Goal: Transaction & Acquisition: Purchase product/service

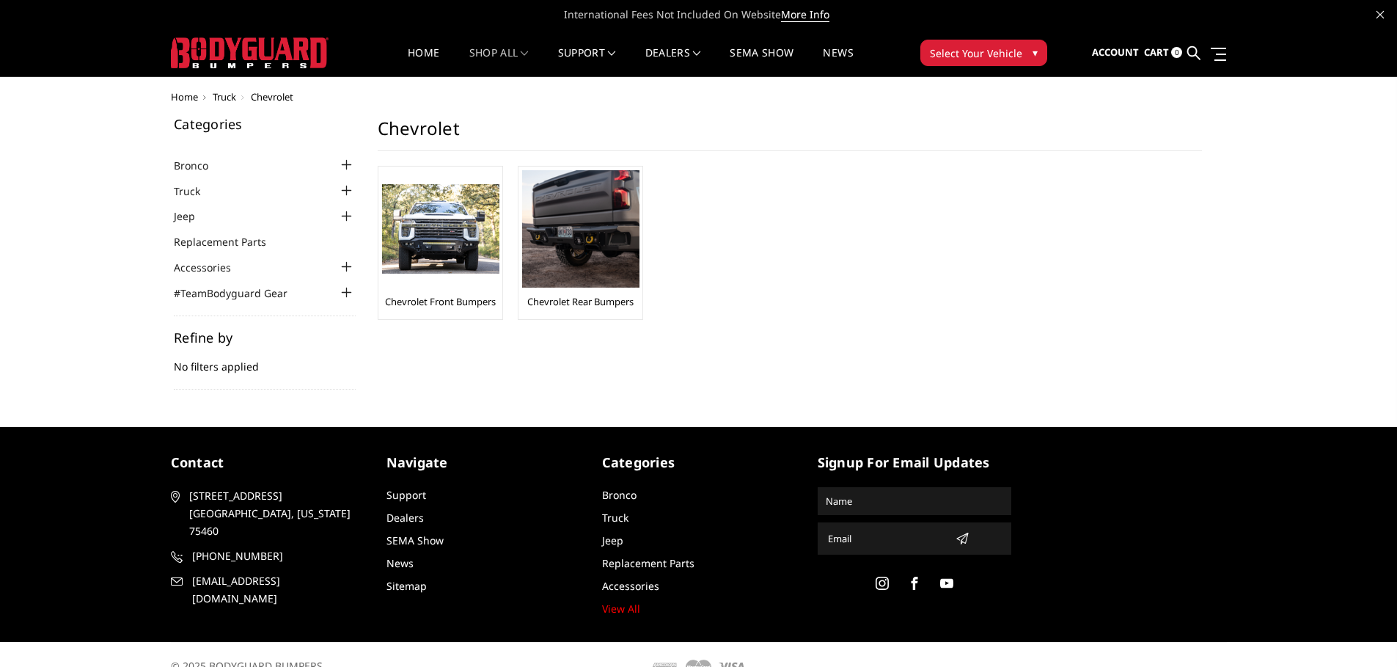
click at [450, 270] on img at bounding box center [440, 229] width 117 height 90
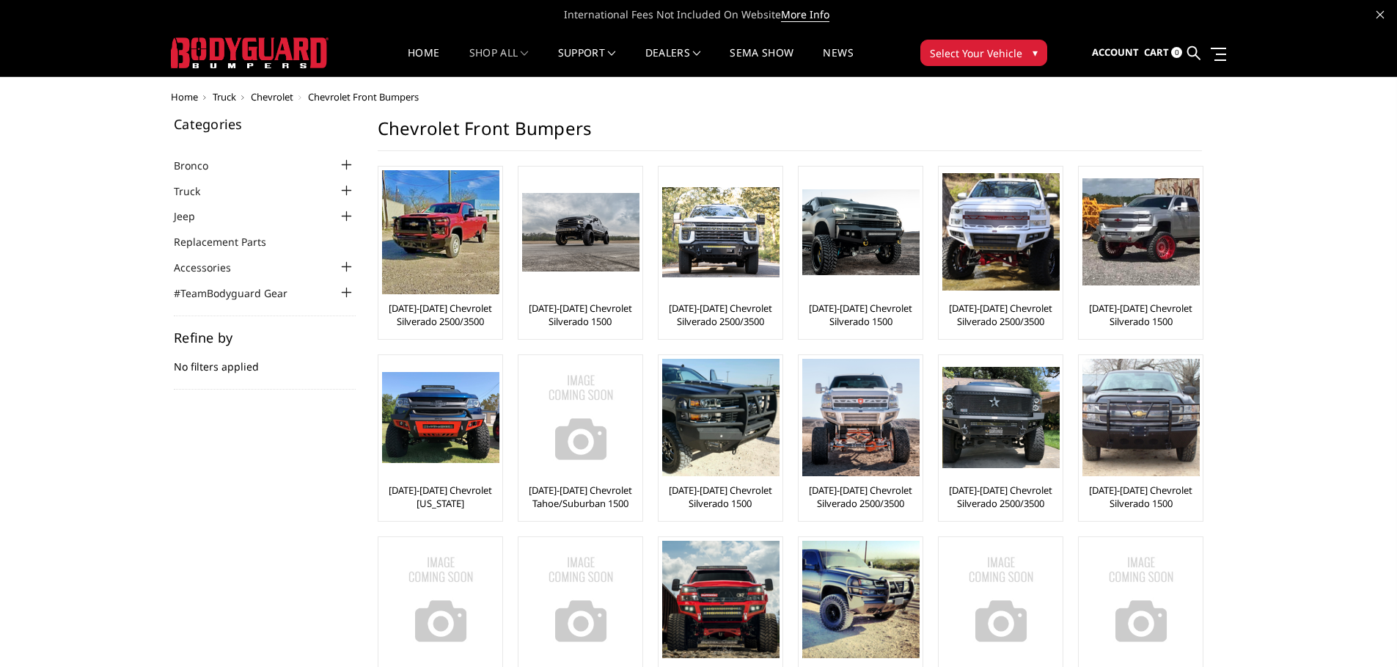
click at [591, 265] on img at bounding box center [580, 232] width 117 height 78
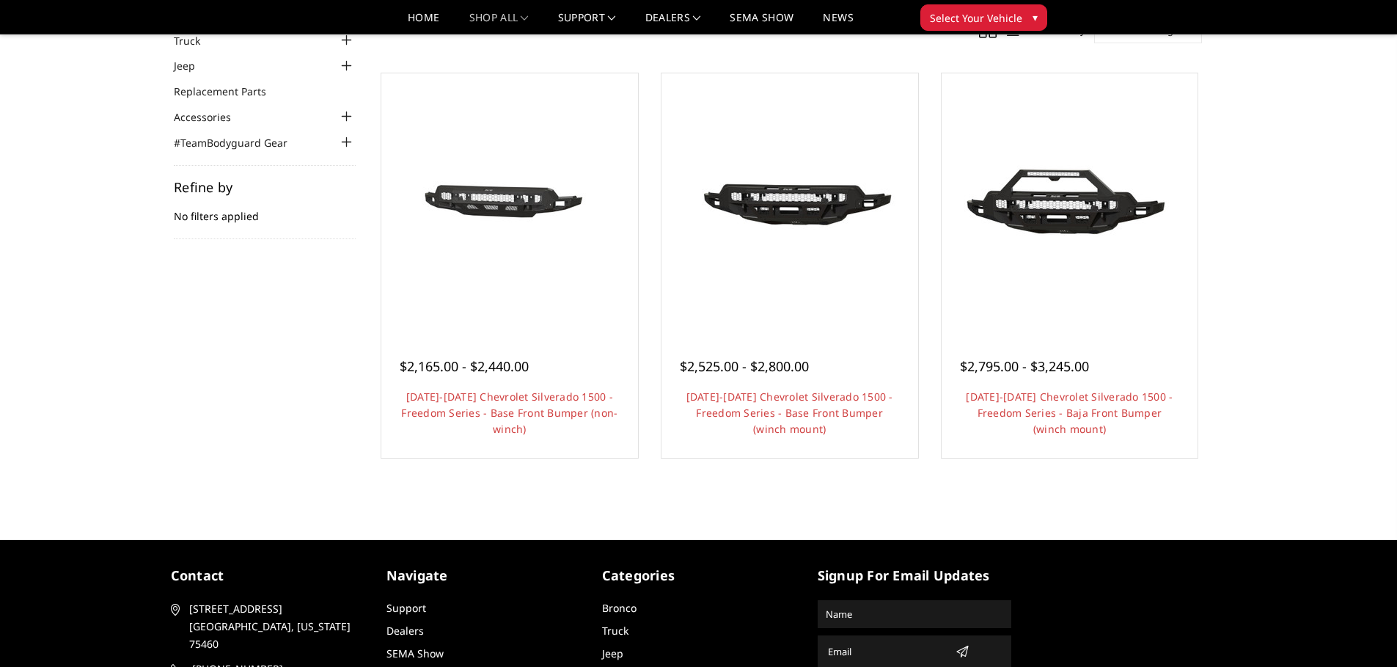
scroll to position [73, 0]
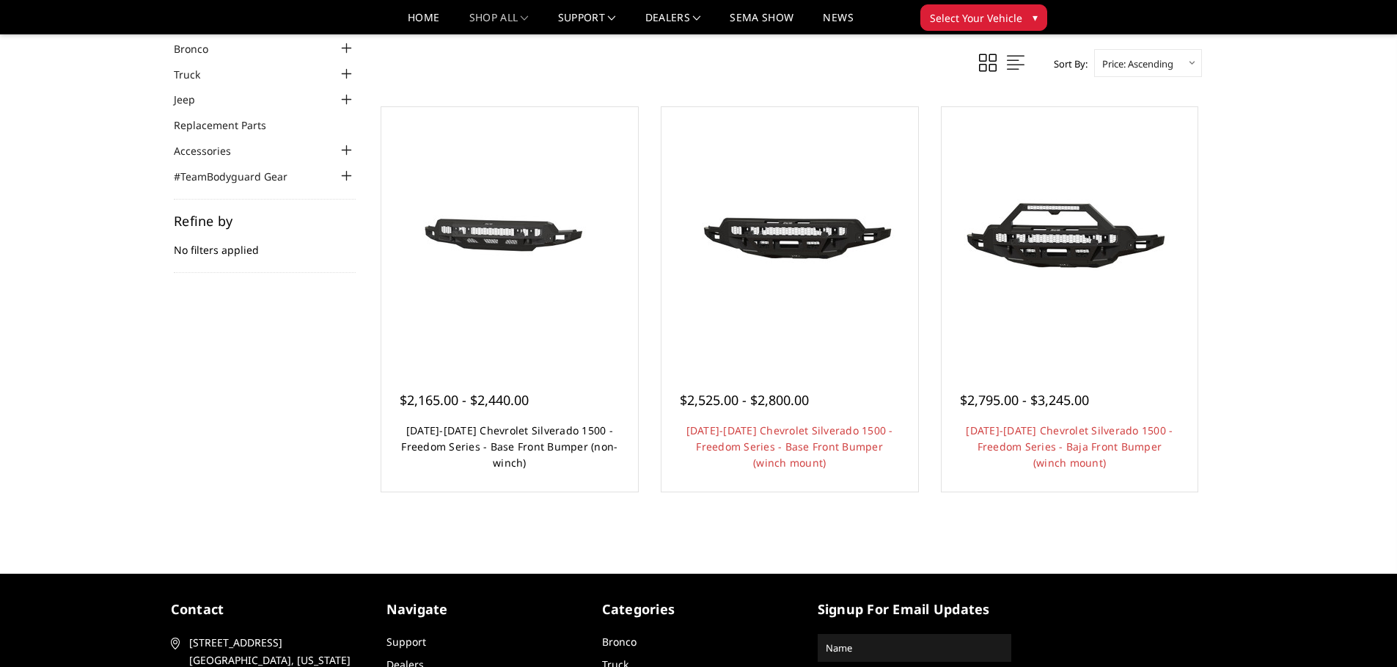
click at [515, 434] on link "2022-2025 Chevrolet Silverado 1500 - Freedom Series - Base Front Bumper (non-wi…" at bounding box center [509, 446] width 216 height 46
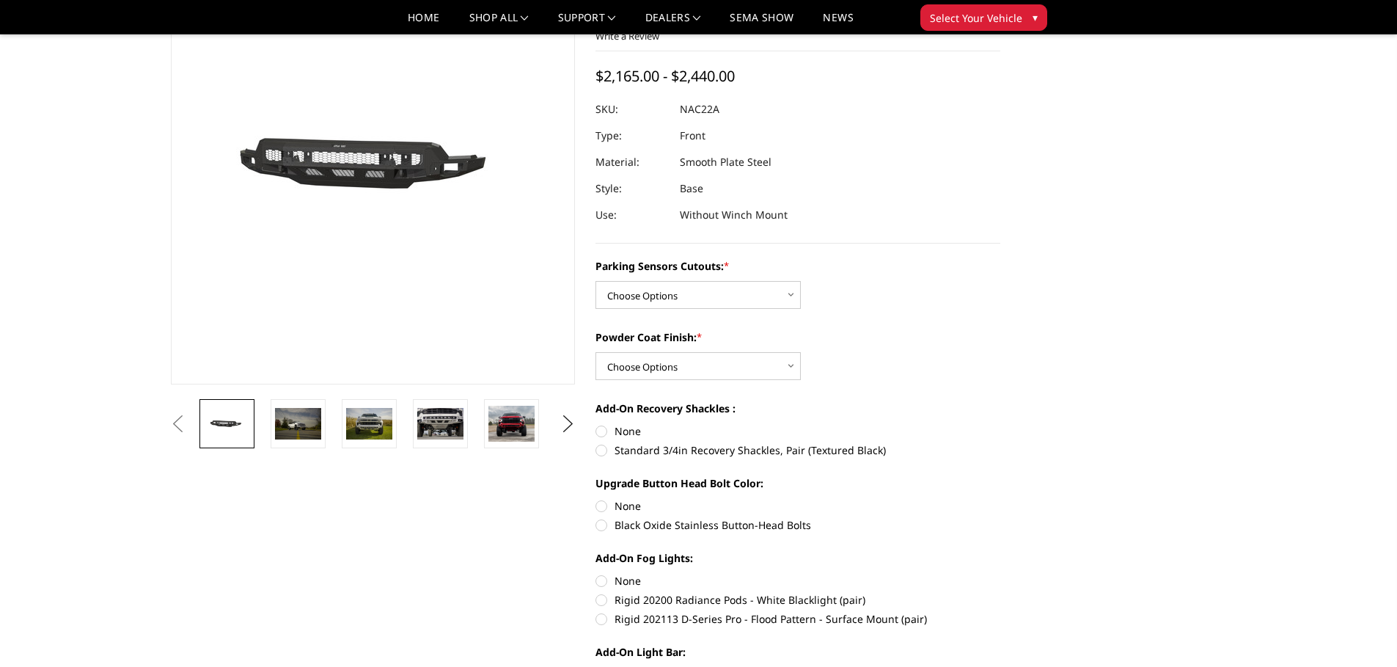
scroll to position [147, 0]
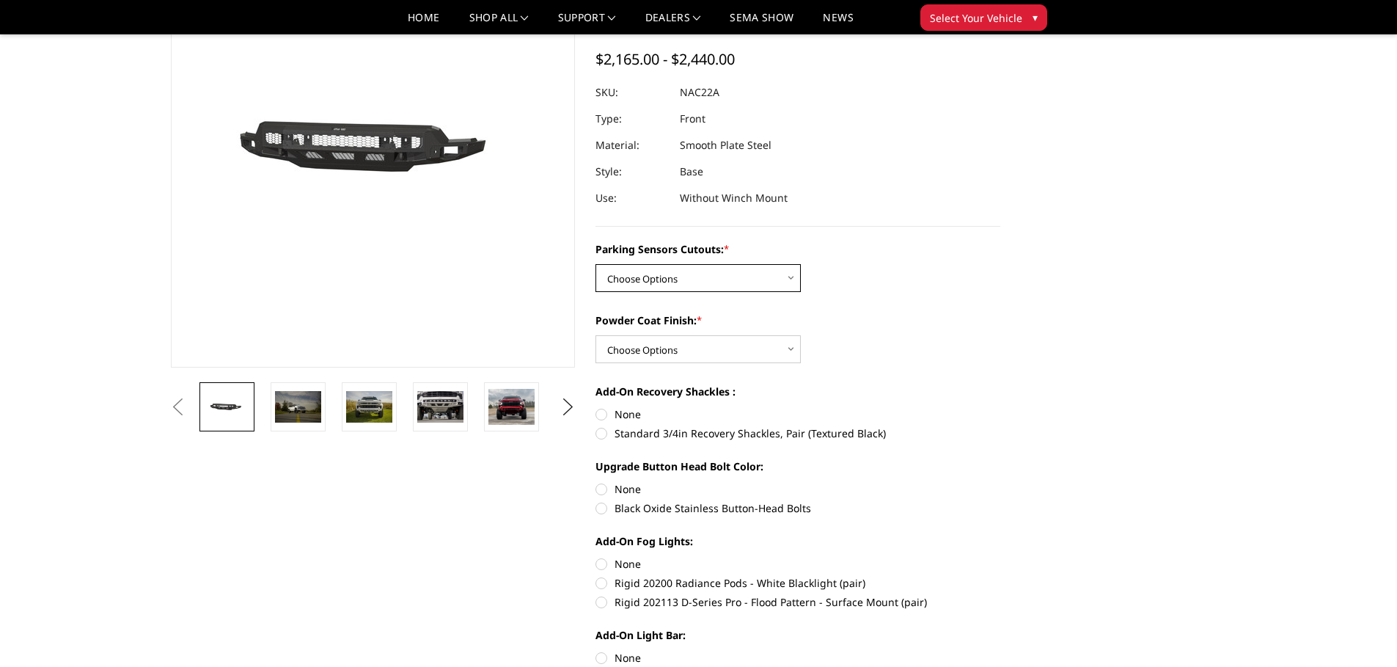
click at [675, 264] on select "Choose Options Yes - I have parking sensors No - I do NOT have parking sensors" at bounding box center [698, 278] width 205 height 28
select select "4361"
click at [596, 264] on select "Choose Options Yes - I have parking sensors No - I do NOT have parking sensors" at bounding box center [698, 278] width 205 height 28
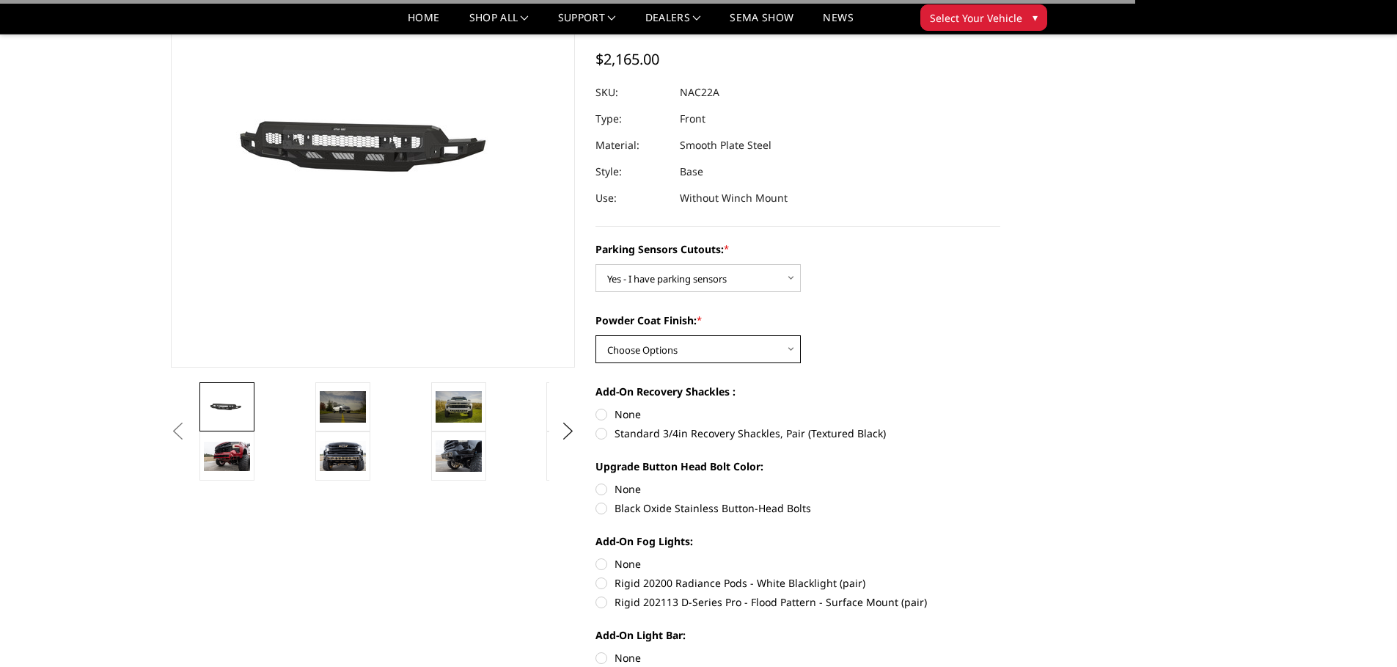
click at [666, 335] on select "Choose Options Bare Metal Textured Black Powder Coat" at bounding box center [698, 349] width 205 height 28
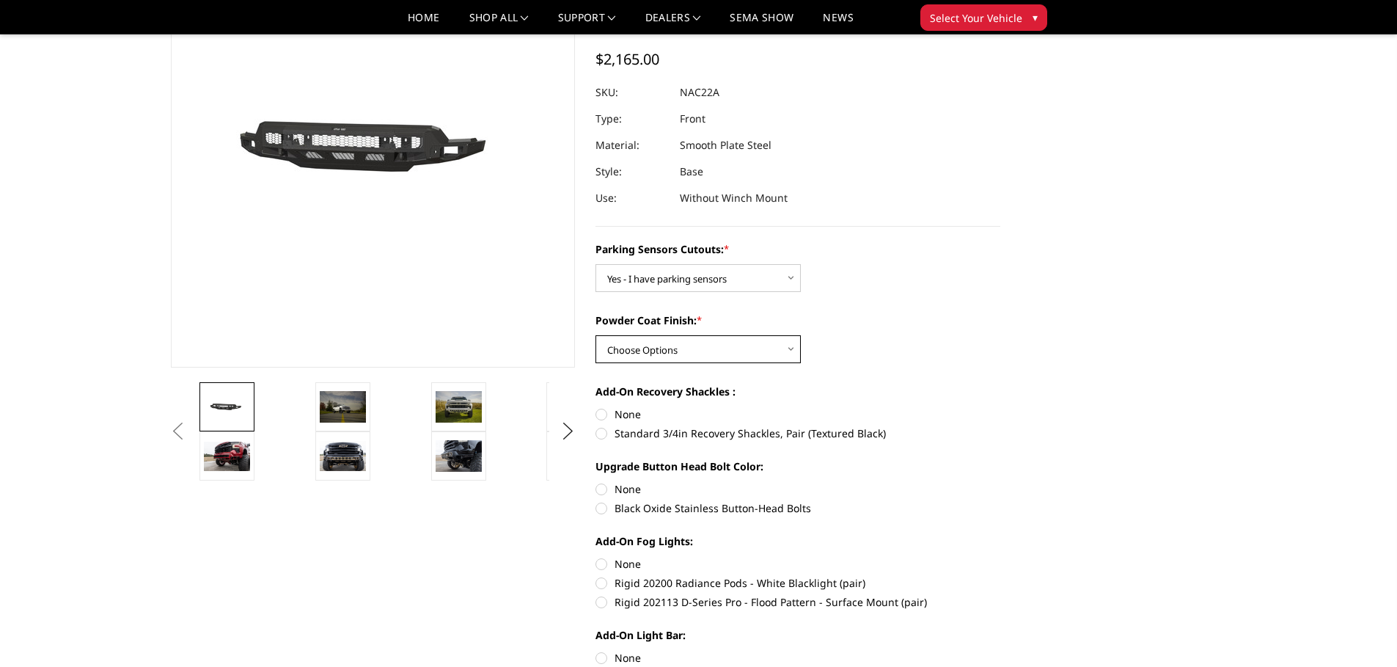
select select "4371"
click at [596, 335] on select "Choose Options Bare Metal Textured Black Powder Coat" at bounding box center [698, 349] width 205 height 28
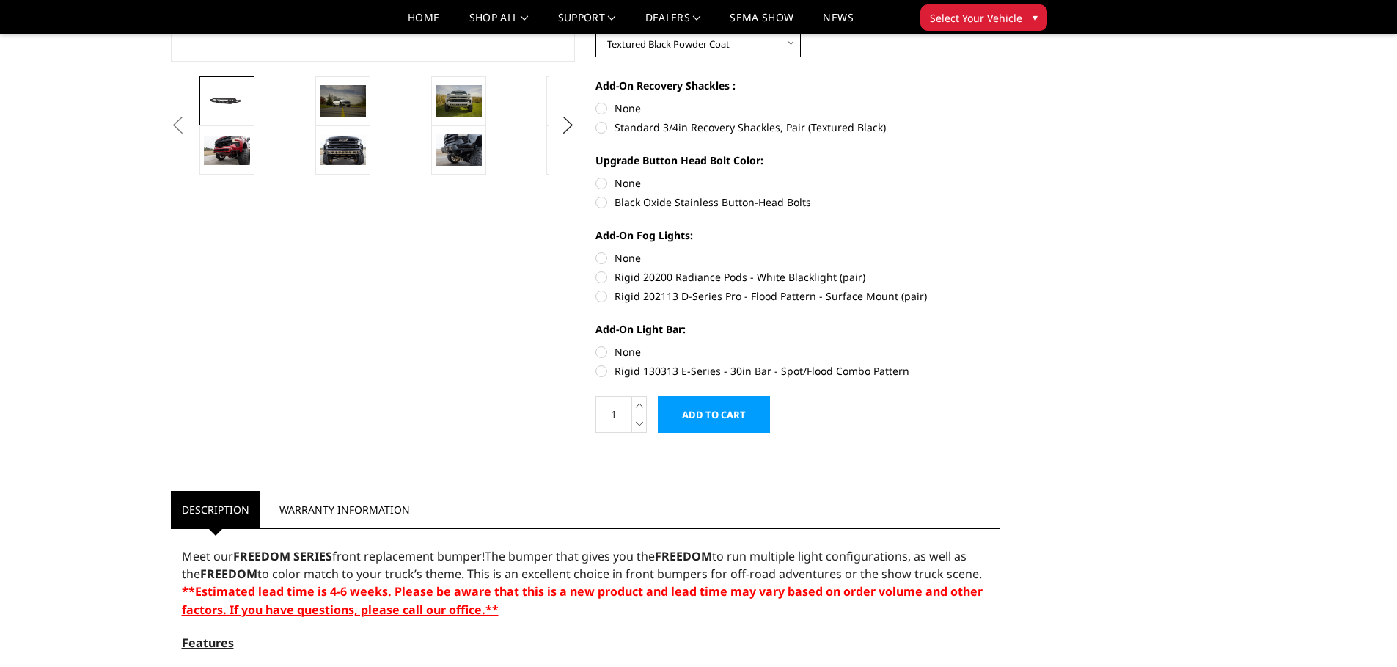
scroll to position [409, 0]
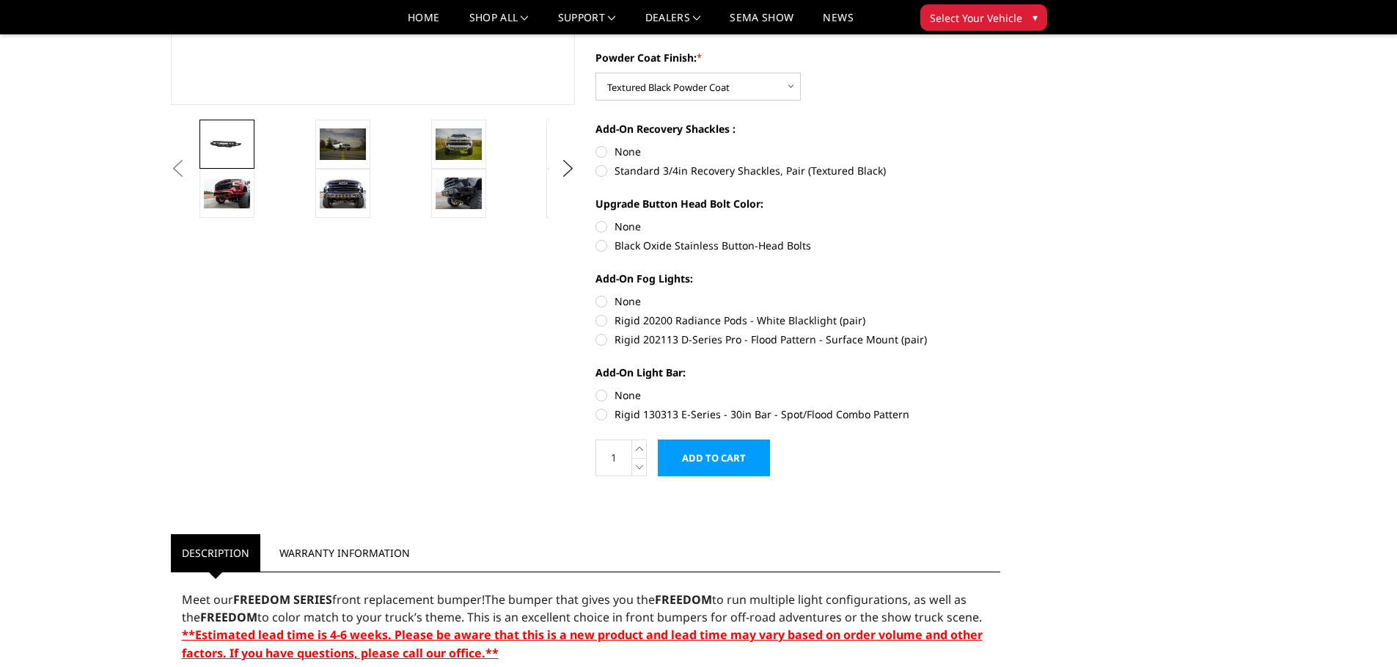
click at [321, 535] on link "Warranty Information" at bounding box center [344, 552] width 153 height 37
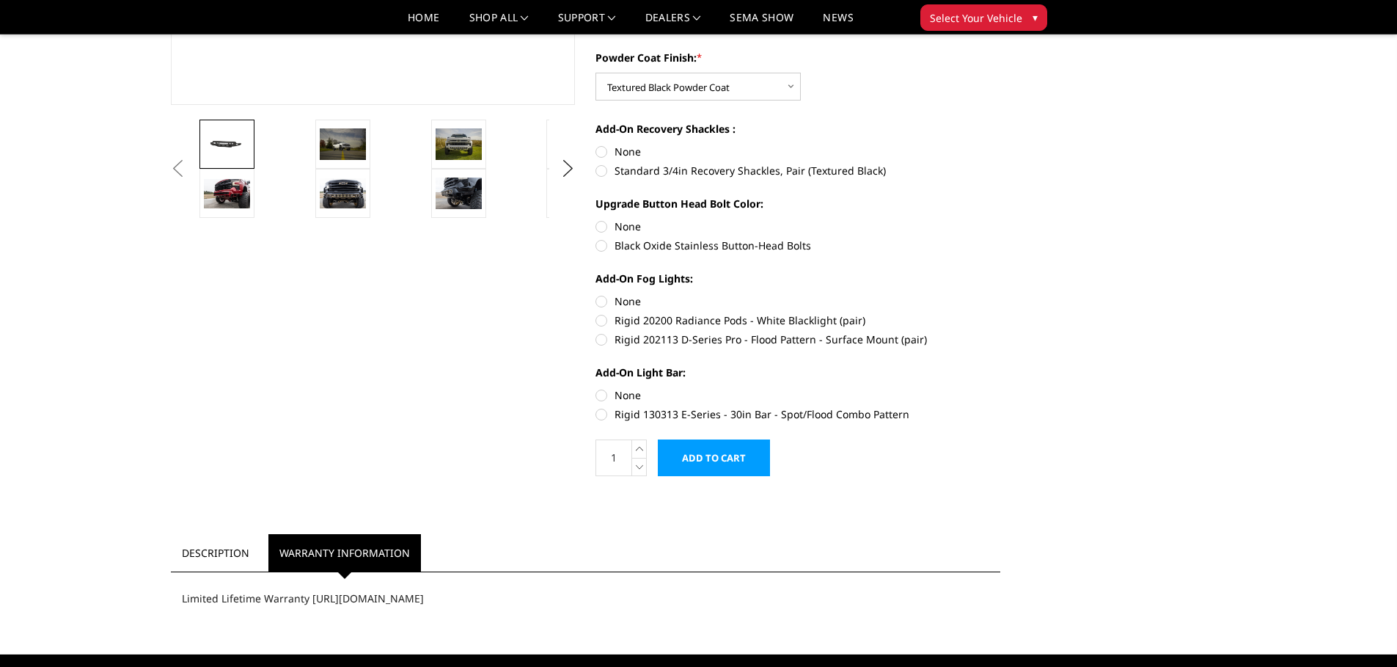
click at [224, 534] on link "Description" at bounding box center [215, 552] width 89 height 37
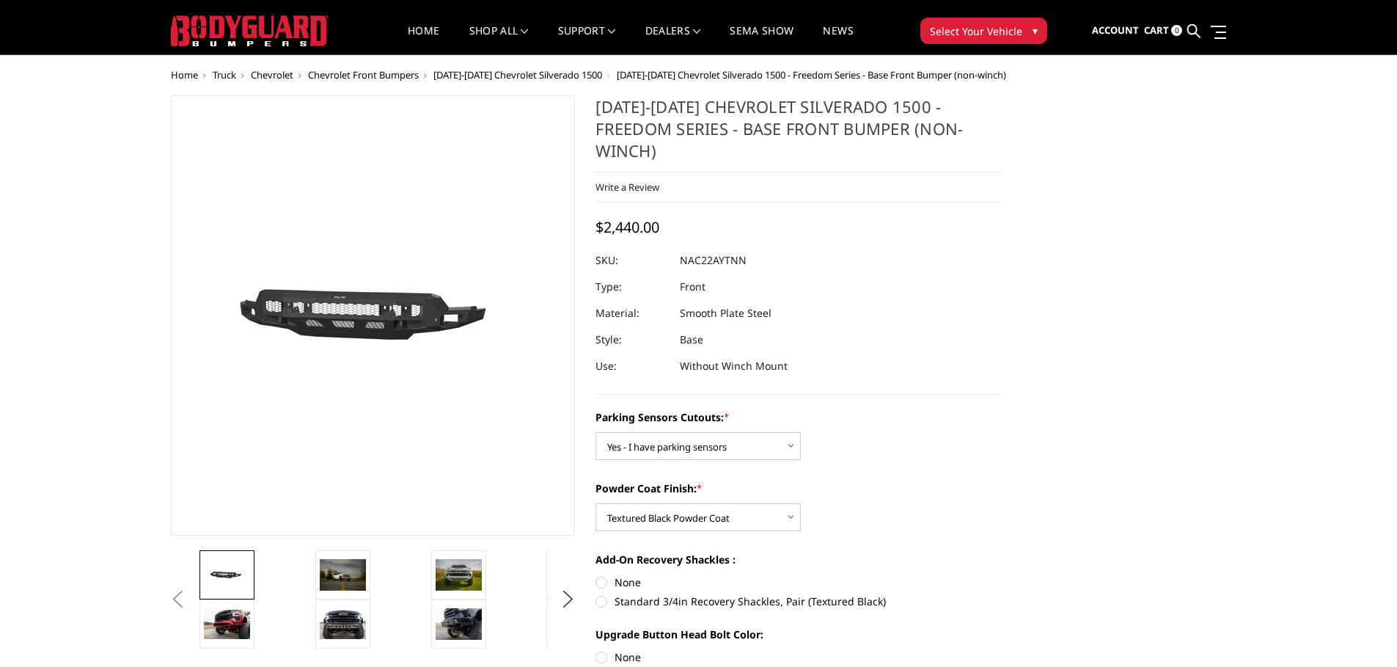
scroll to position [0, 0]
